Goal: Information Seeking & Learning: Learn about a topic

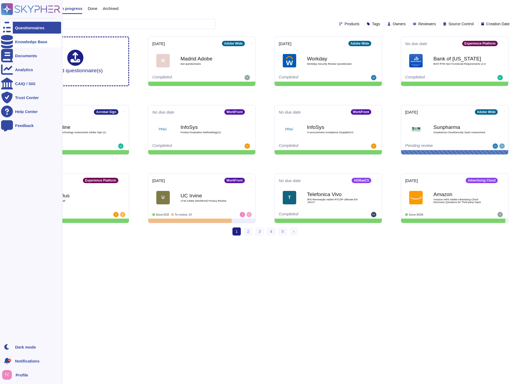
click at [9, 39] on div at bounding box center [7, 42] width 12 height 12
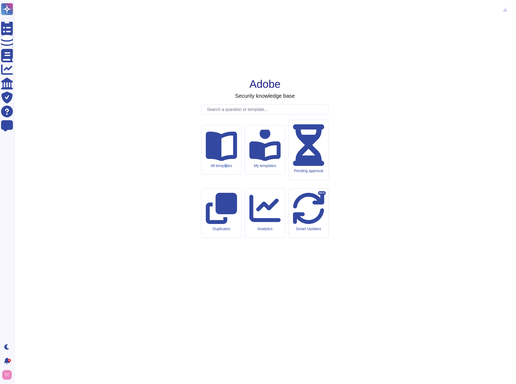
click at [227, 168] on div "All templates" at bounding box center [221, 166] width 31 height 5
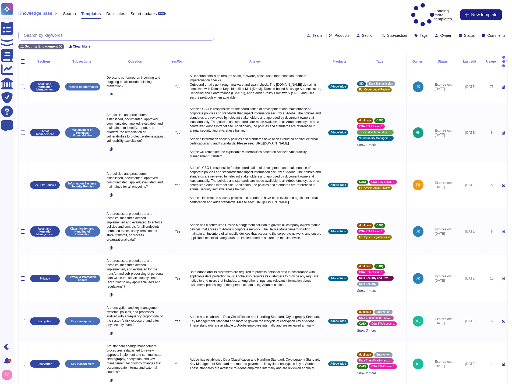
click at [146, 31] on input "text" at bounding box center [117, 35] width 192 height 9
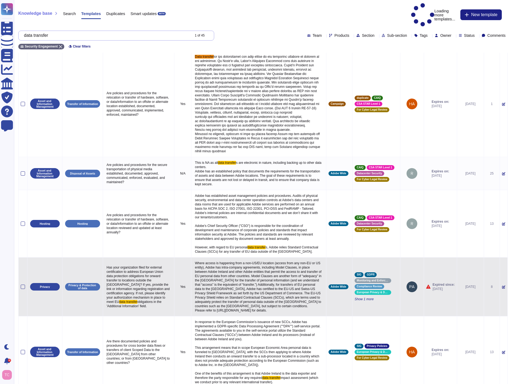
scroll to position [54, 0]
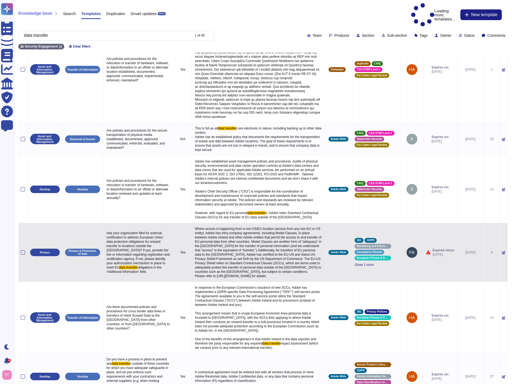
click at [262, 226] on p "Where access is happening from a non-US/EU location (access from any non-EU or …" at bounding box center [258, 253] width 130 height 54
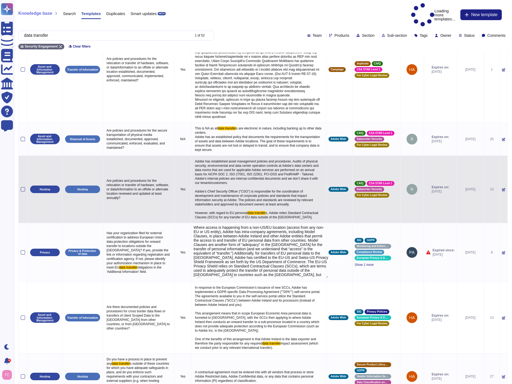
type input "data transfer"
type textarea "Where access is happening from a non-US/EU location (access from any non-EU or …"
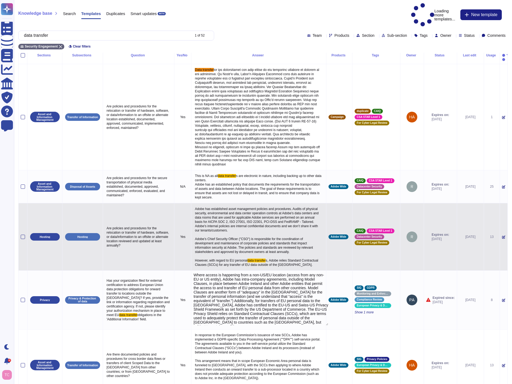
scroll to position [0, 0]
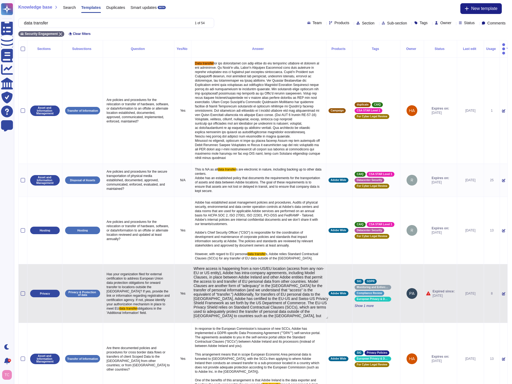
drag, startPoint x: 185, startPoint y: 261, endPoint x: 319, endPoint y: 309, distance: 141.8
click at [319, 309] on textarea "Where access is happening from a non-US/EU location (access from any non-EU or …" at bounding box center [260, 293] width 135 height 53
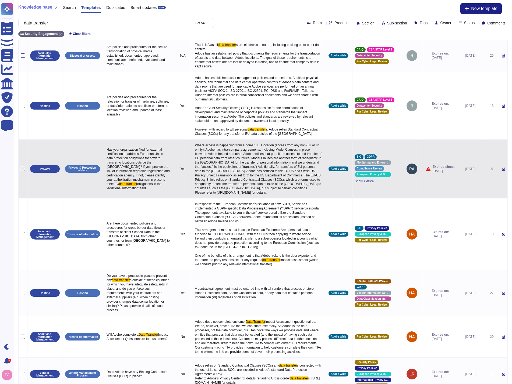
scroll to position [134, 0]
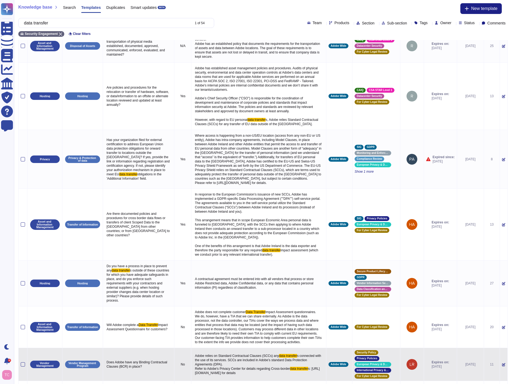
drag, startPoint x: 287, startPoint y: 363, endPoint x: 186, endPoint y: 344, distance: 102.4
click at [193, 353] on p "Adobe relies on Standard Contractual Clauses (SCCs) any data transfer s connect…" at bounding box center [258, 365] width 130 height 24
type textarea "Adobe relies on Standard Contractual Clauses (SCCs) any data transfers connecte…"
click at [80, 24] on input "data transfer" at bounding box center [105, 22] width 169 height 9
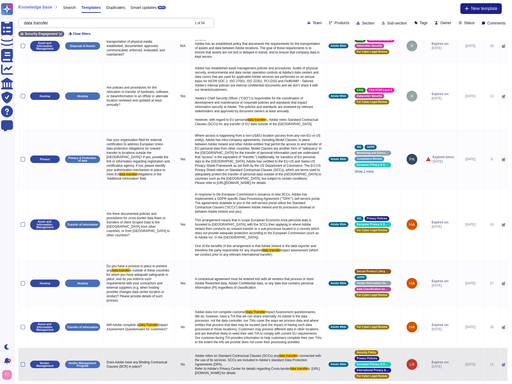
click at [80, 24] on input "data transfer" at bounding box center [105, 22] width 169 height 9
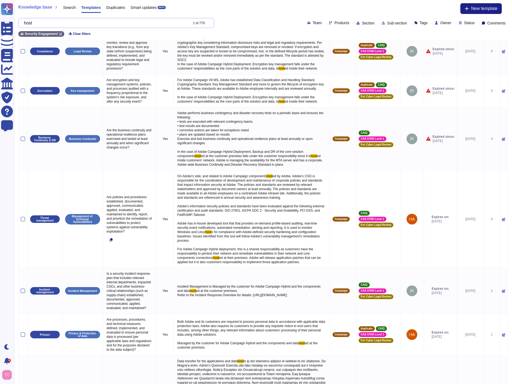
scroll to position [0, 0]
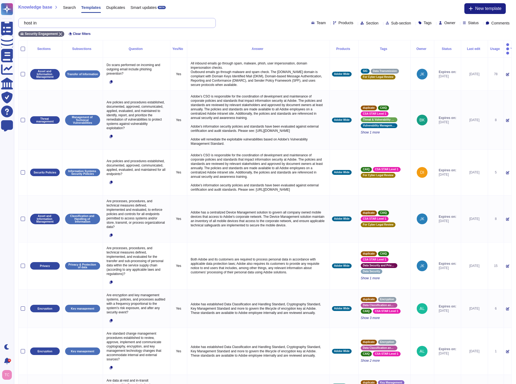
type input "h"
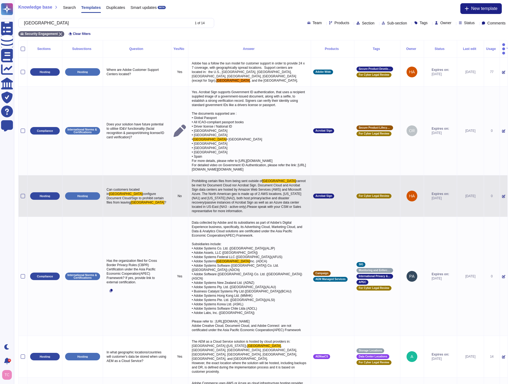
type input "[GEOGRAPHIC_DATA]"
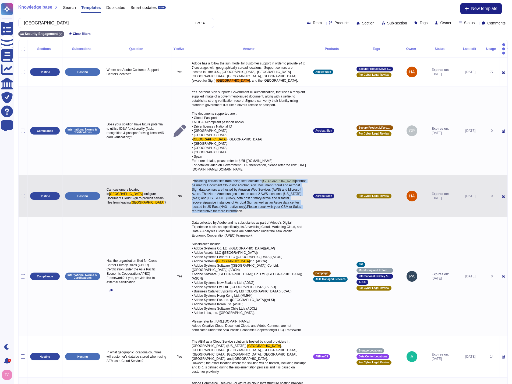
drag, startPoint x: 183, startPoint y: 180, endPoint x: 298, endPoint y: 206, distance: 117.6
click at [298, 206] on p "Prohibiting certain files from being sent outside of [GEOGRAPHIC_DATA] cannot b…" at bounding box center [249, 196] width 118 height 37
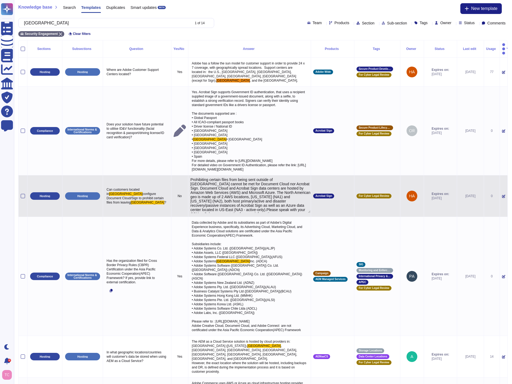
type textarea "Prohibiting certain files from being sent outside of [GEOGRAPHIC_DATA] cannot b…"
click at [217, 198] on span "cannot be met for Document Cloud nor Acrobat Sign. Document Cloud and Acrobat S…" at bounding box center [249, 196] width 115 height 34
click at [217, 198] on textarea "Prohibiting certain files from being sent outside of [GEOGRAPHIC_DATA] cannot b…" at bounding box center [248, 194] width 117 height 33
type textarea "Prohibiting certain files from being sent outside of [GEOGRAPHIC_DATA] cannot b…"
click at [238, 192] on textarea "Prohibiting certain files from being sent outside of [GEOGRAPHIC_DATA] cannot b…" at bounding box center [248, 194] width 117 height 33
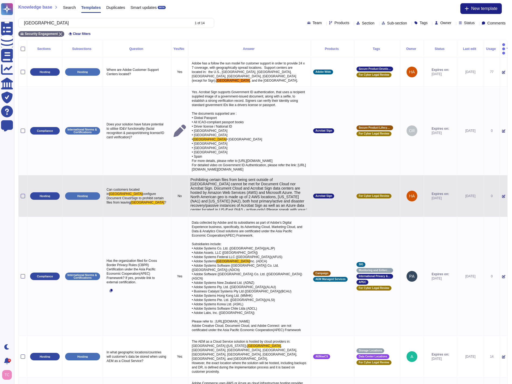
click at [238, 192] on textarea "Prohibiting certain files from being sent outside of [GEOGRAPHIC_DATA] cannot b…" at bounding box center [248, 194] width 117 height 33
